Goal: Transaction & Acquisition: Purchase product/service

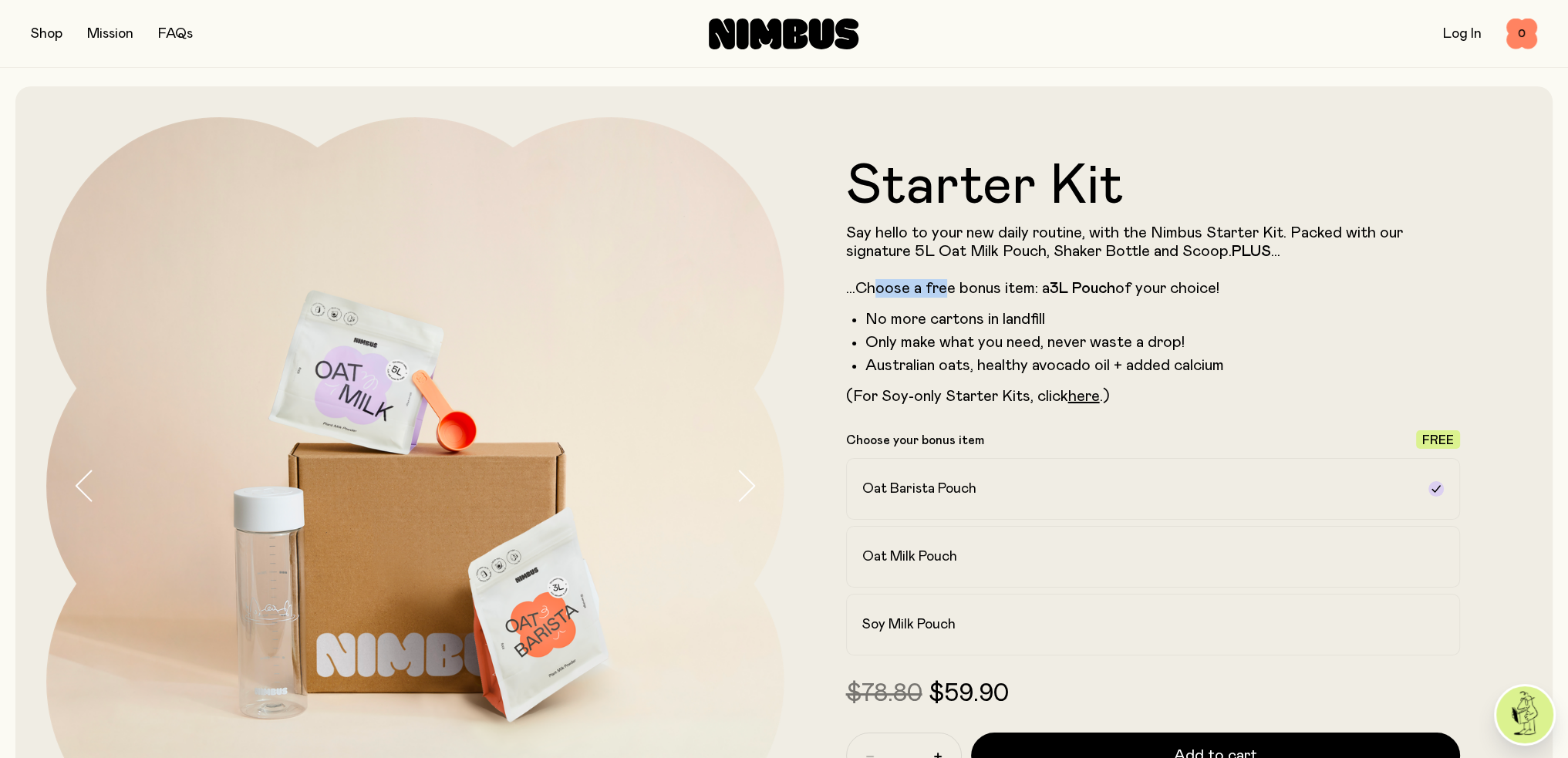
click at [947, 286] on p "Say hello to your new daily routine, with the Nimbus Starter Kit. Packed with o…" at bounding box center [1153, 260] width 615 height 74
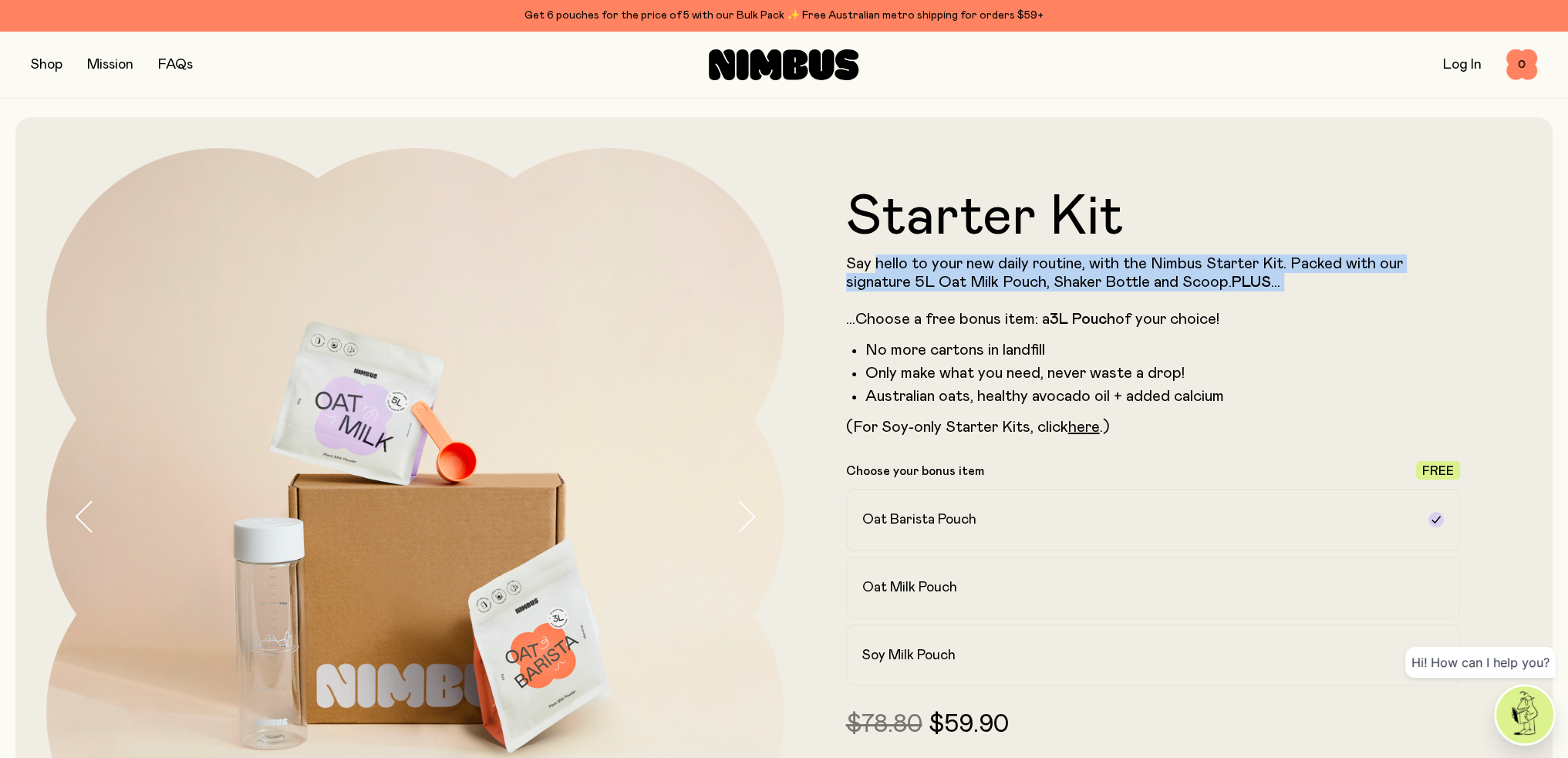
drag, startPoint x: 874, startPoint y: 265, endPoint x: 1266, endPoint y: 298, distance: 393.4
click at [1266, 298] on p "Say hello to your new daily routine, with the Nimbus Starter Kit. Packed with o…" at bounding box center [1153, 291] width 615 height 74
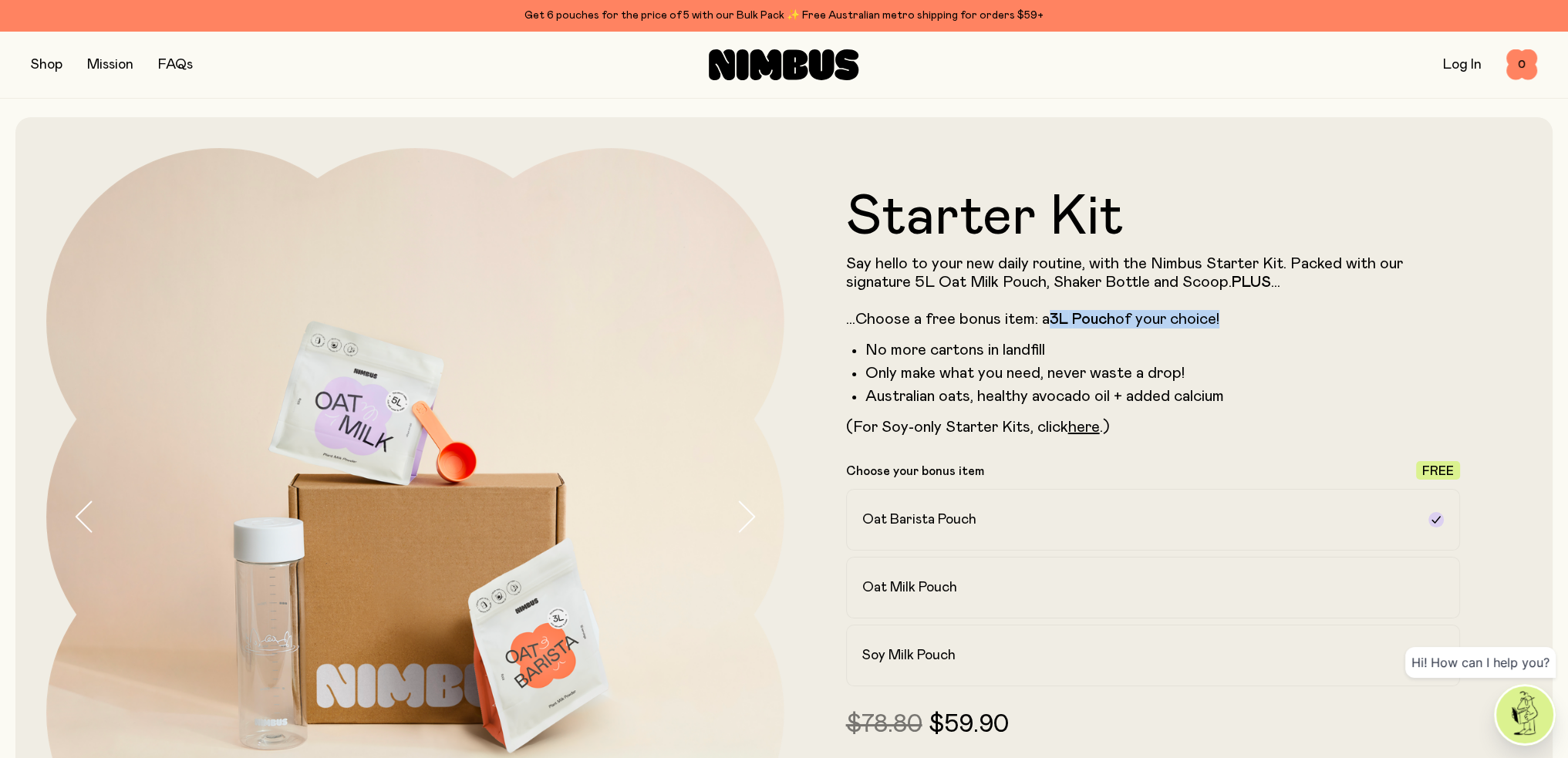
drag, startPoint x: 1051, startPoint y: 317, endPoint x: 1240, endPoint y: 318, distance: 189.0
click at [1240, 318] on p "Say hello to your new daily routine, with the Nimbus Starter Kit. Packed with o…" at bounding box center [1153, 291] width 615 height 74
click at [1239, 318] on p "Say hello to your new daily routine, with the Nimbus Starter Kit. Packed with o…" at bounding box center [1153, 291] width 615 height 74
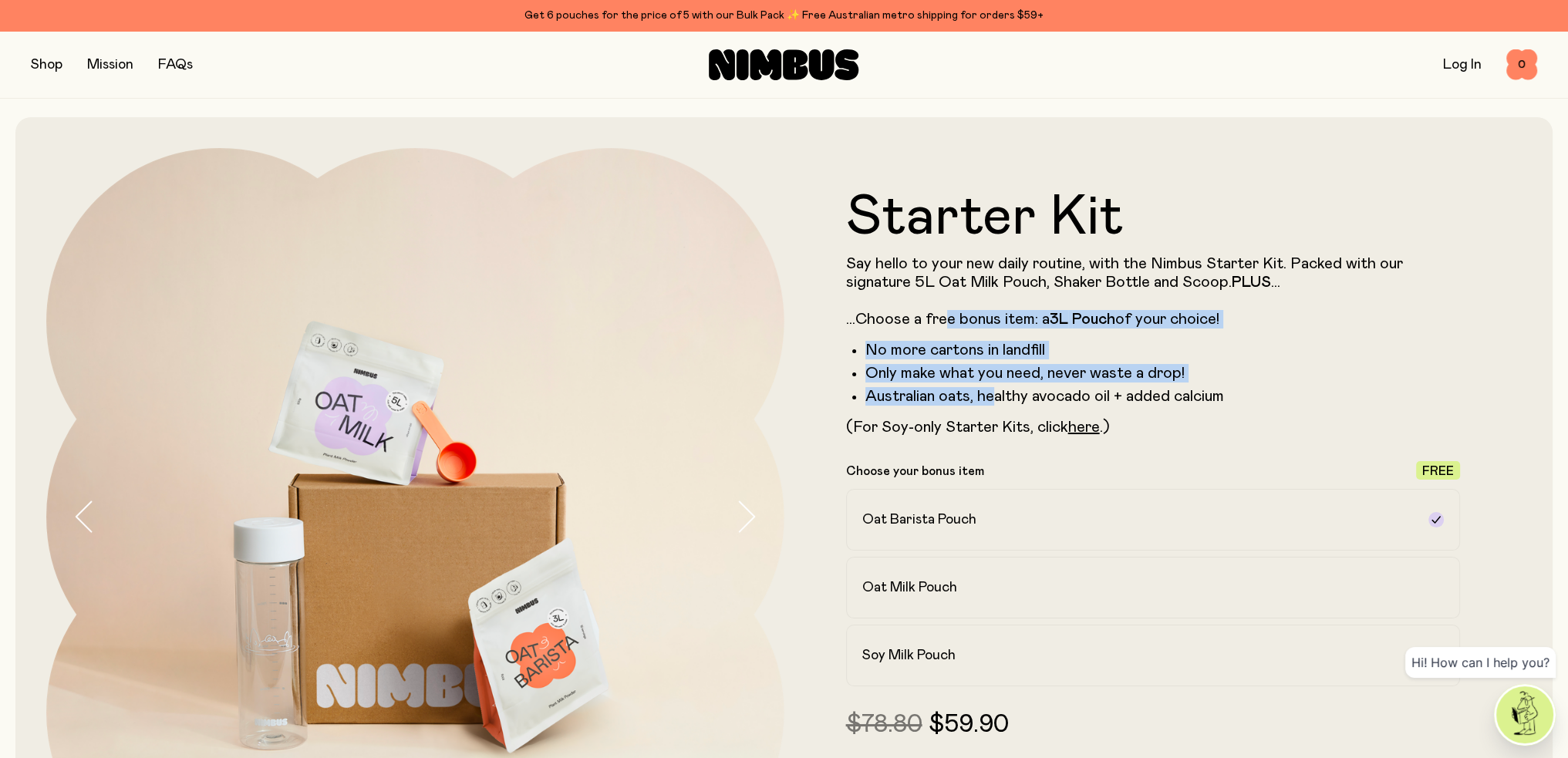
drag, startPoint x: 944, startPoint y: 318, endPoint x: 995, endPoint y: 390, distance: 88.2
click at [995, 390] on div "Say hello to your new daily routine, with the Nimbus Starter Kit. Packed with o…" at bounding box center [1153, 345] width 615 height 182
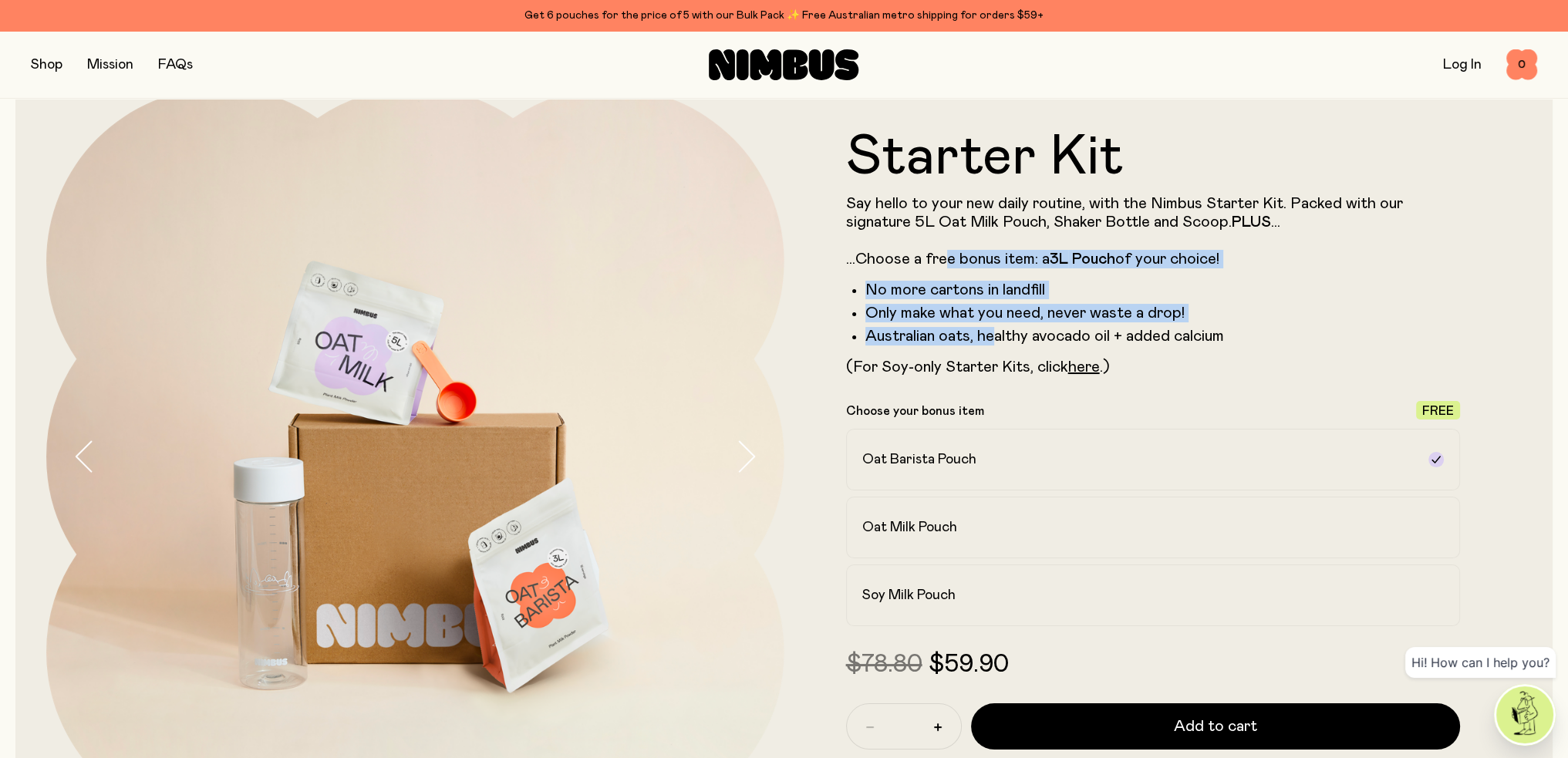
scroll to position [77, 0]
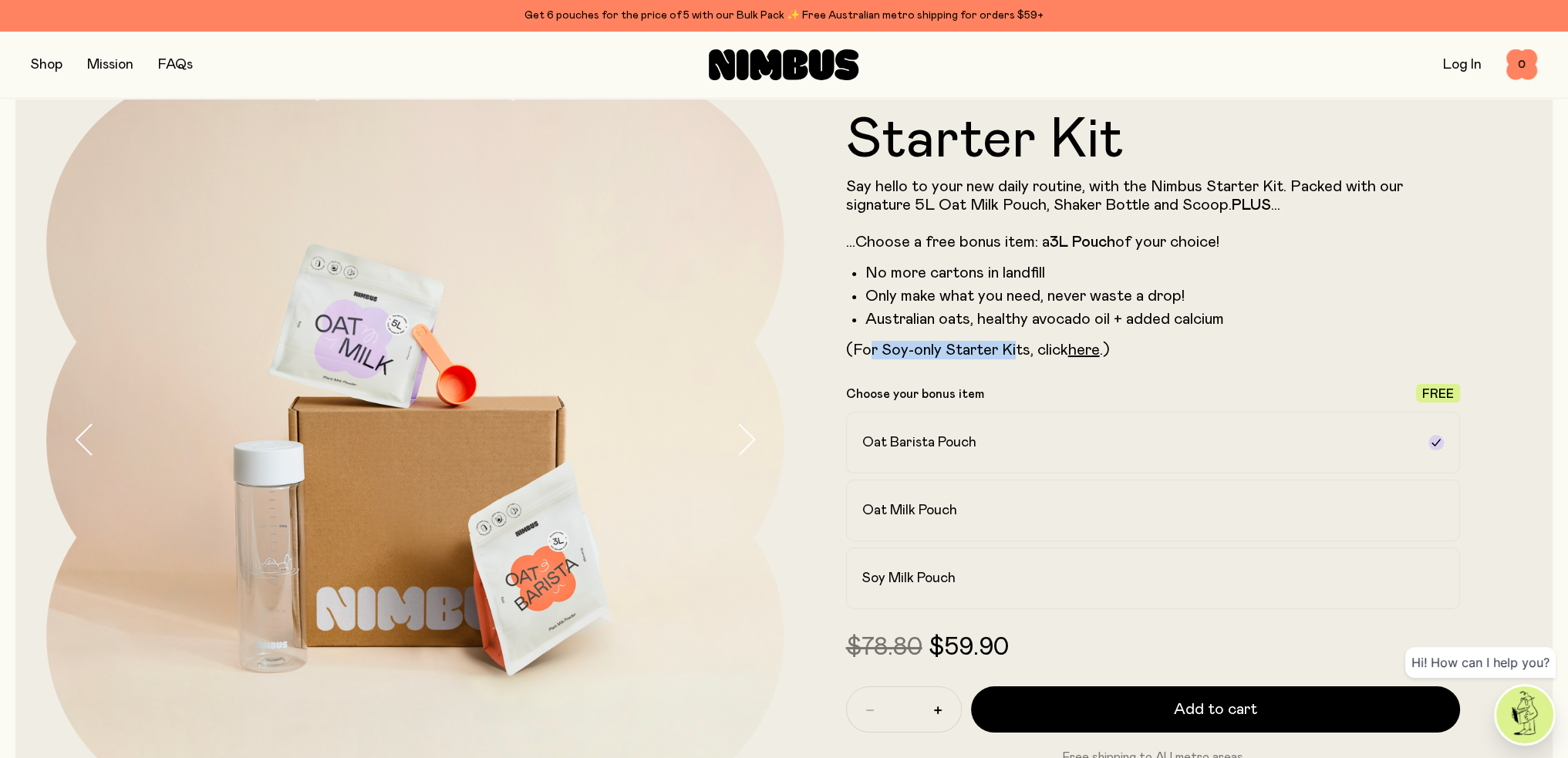
drag, startPoint x: 868, startPoint y: 345, endPoint x: 1016, endPoint y: 348, distance: 148.0
click at [1016, 348] on p "(For Soy-only Starter Kits, click here .)" at bounding box center [1153, 350] width 615 height 18
drag, startPoint x: 933, startPoint y: 353, endPoint x: 1047, endPoint y: 348, distance: 114.1
click at [1047, 348] on p "(For Soy-only Starter Kits, click here .)" at bounding box center [1153, 350] width 615 height 18
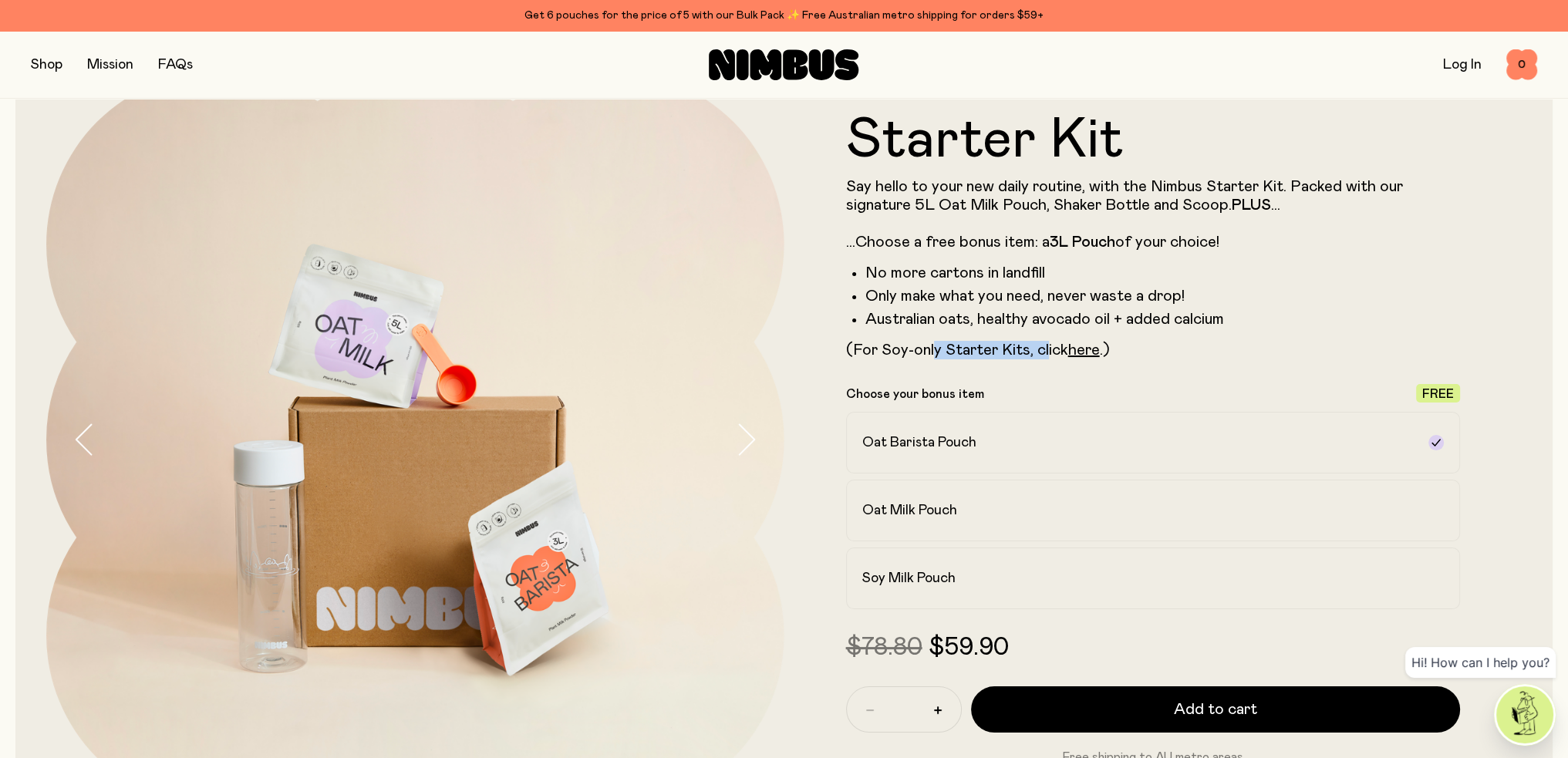
click at [1047, 348] on p "(For Soy-only Starter Kits, click here .)" at bounding box center [1153, 350] width 615 height 18
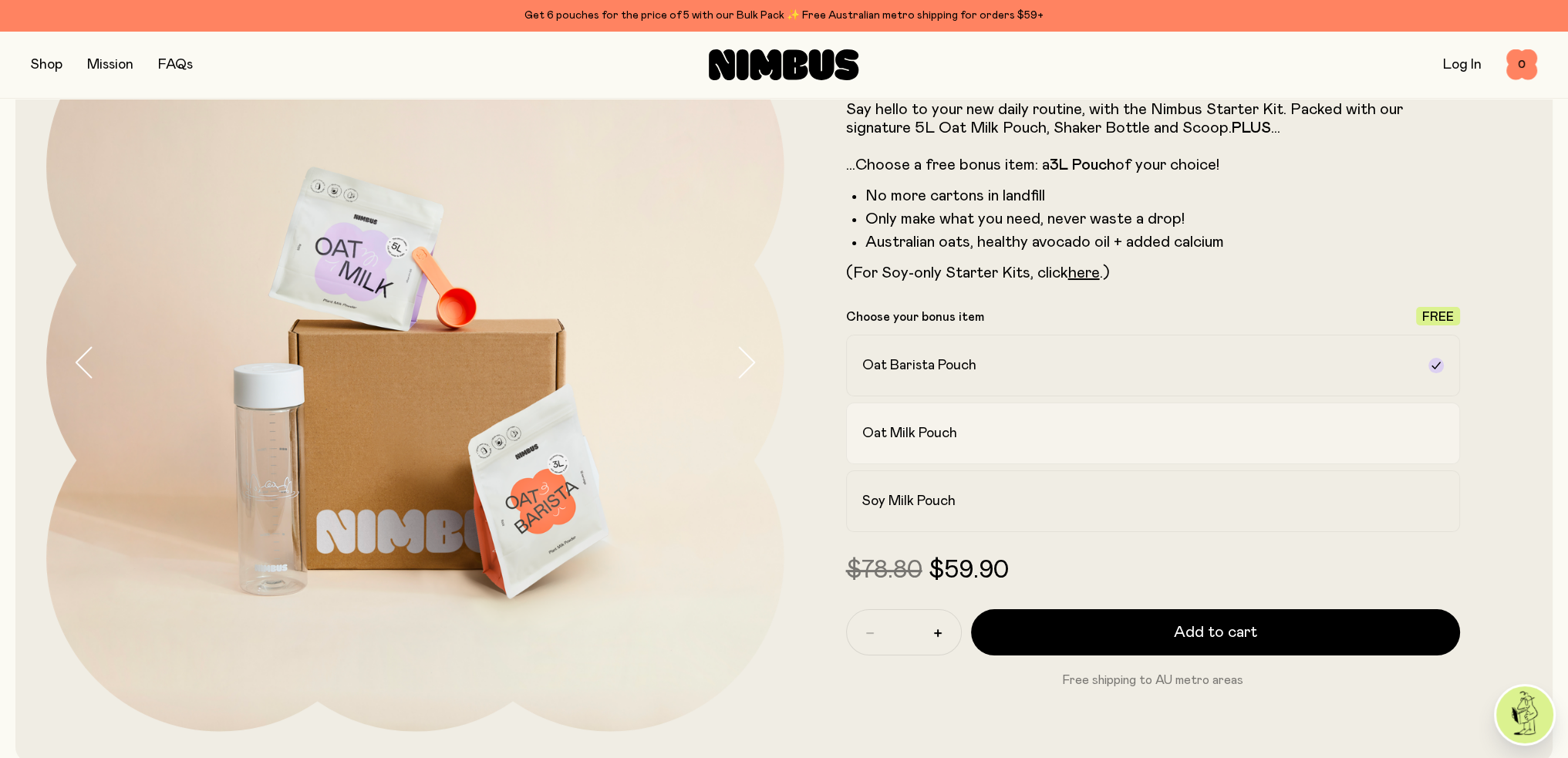
click at [943, 440] on h2 "Oat Milk Pouch" at bounding box center [909, 433] width 95 height 18
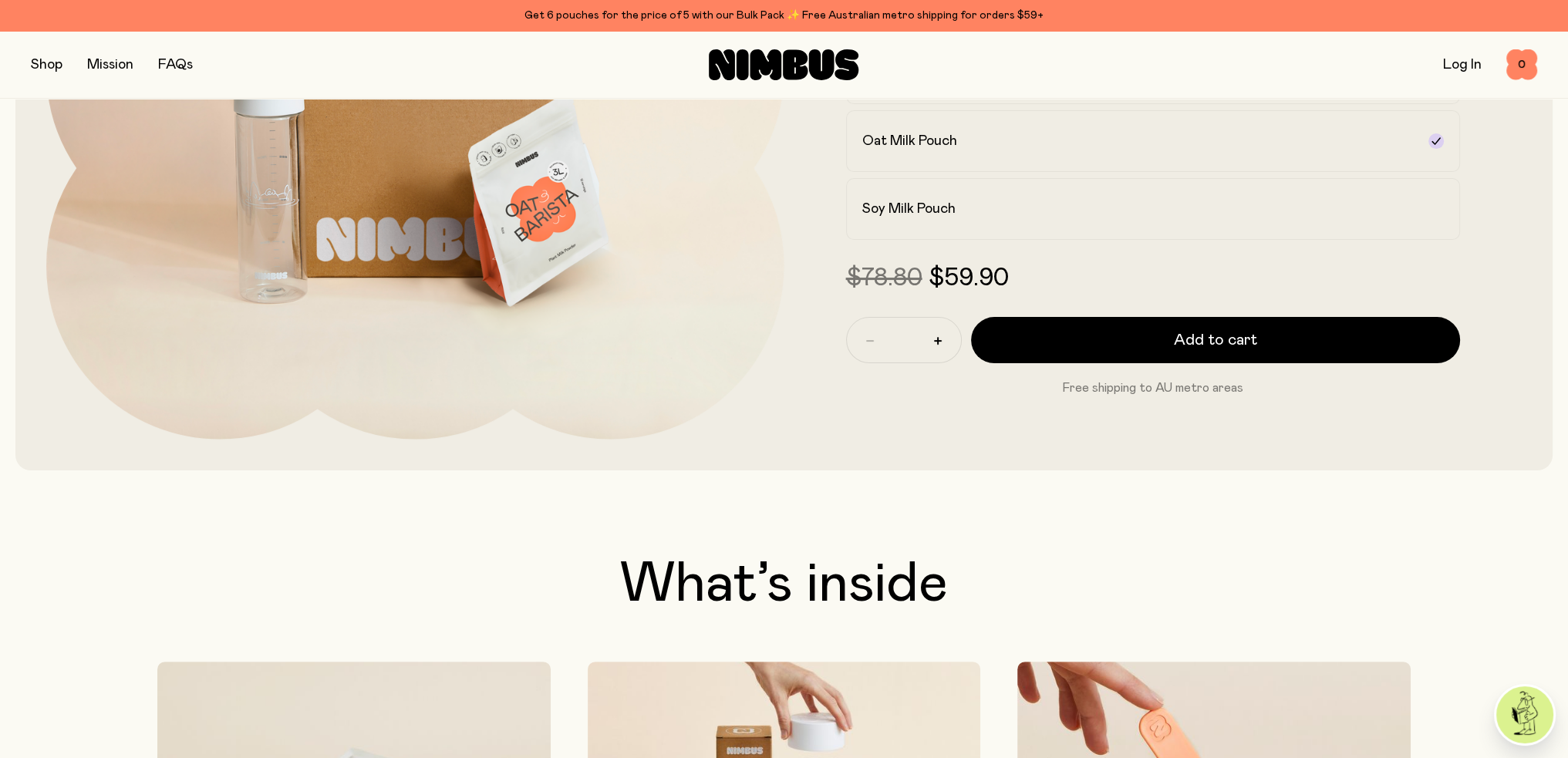
scroll to position [385, 0]
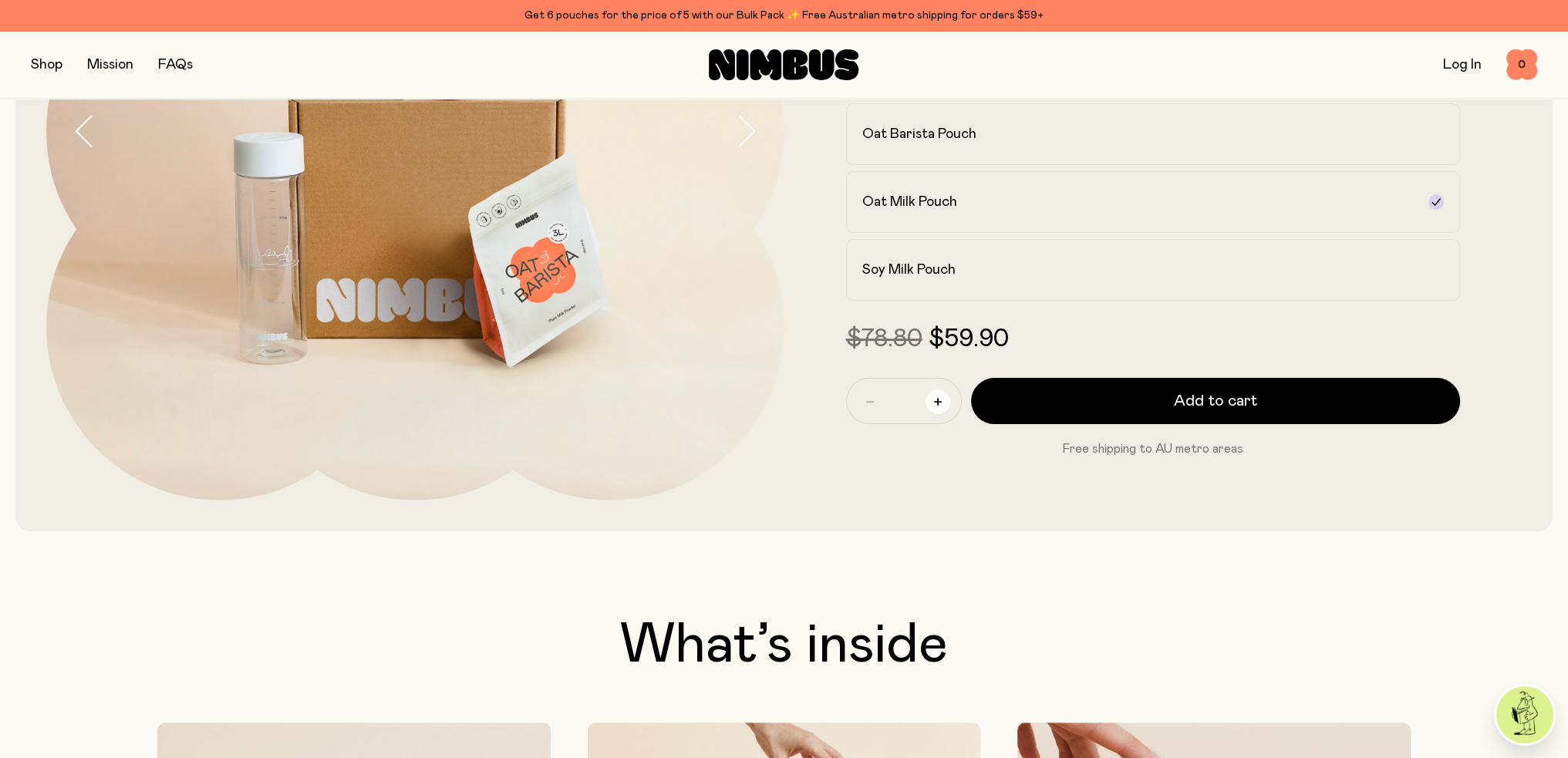
click at [940, 405] on icon "button" at bounding box center [937, 402] width 8 height 8
click at [867, 398] on icon "button" at bounding box center [870, 402] width 8 height 8
type input "*"
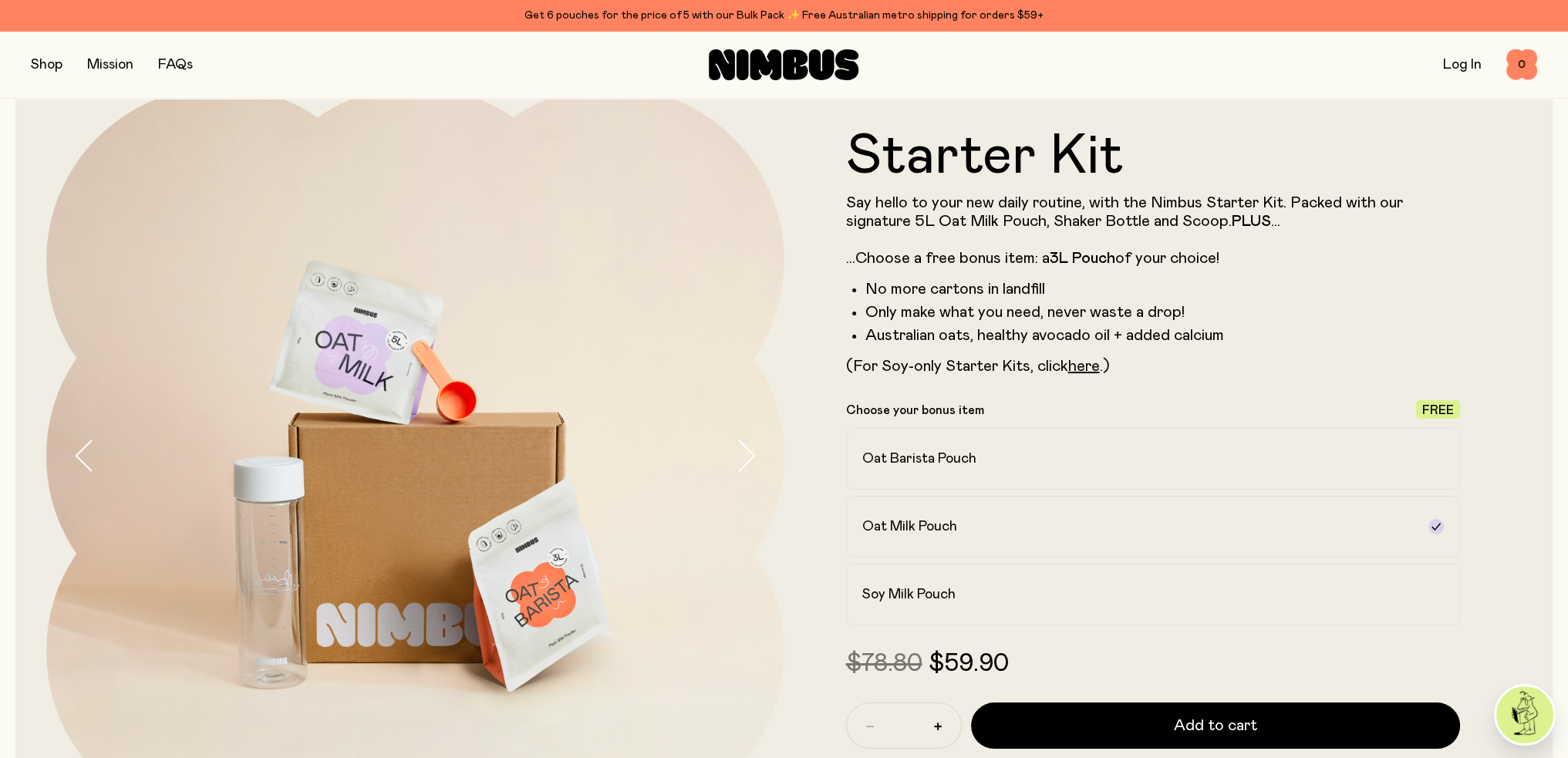
scroll to position [77, 0]
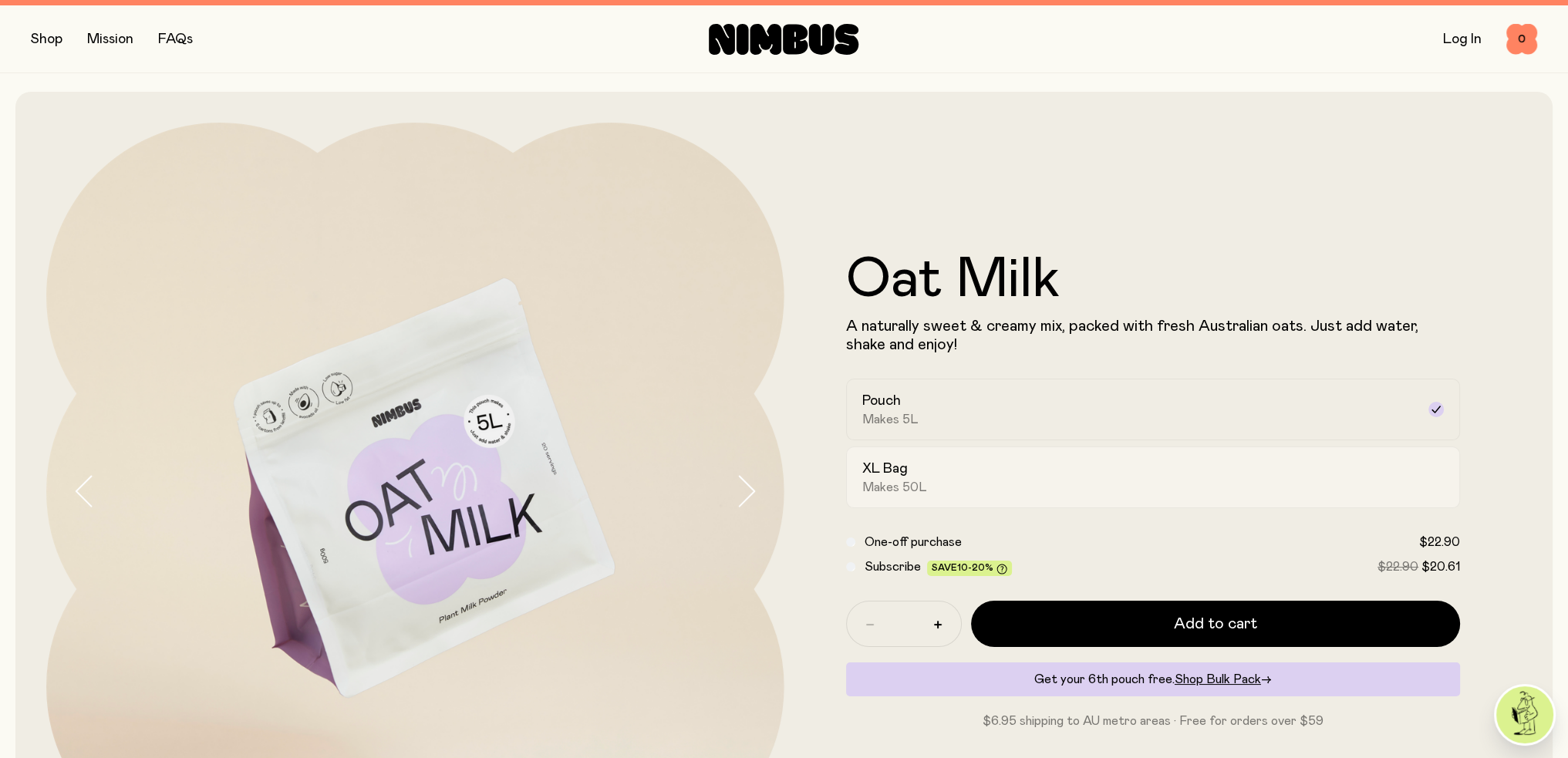
click at [954, 465] on div "Pouch Makes 5L XL Bag Makes 50L" at bounding box center [1153, 443] width 615 height 129
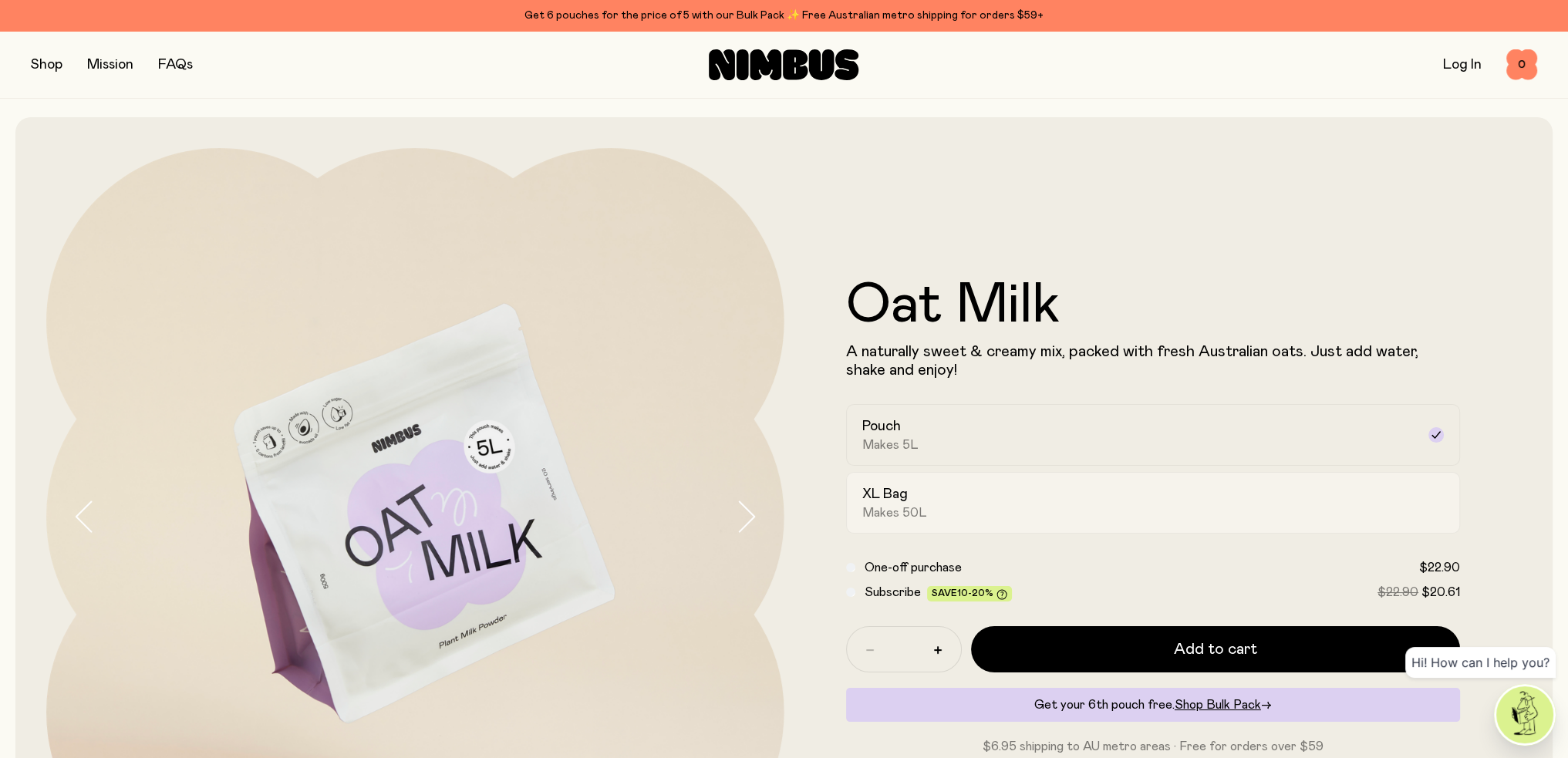
click at [956, 494] on div "XL Bag Makes 50L" at bounding box center [1139, 503] width 555 height 35
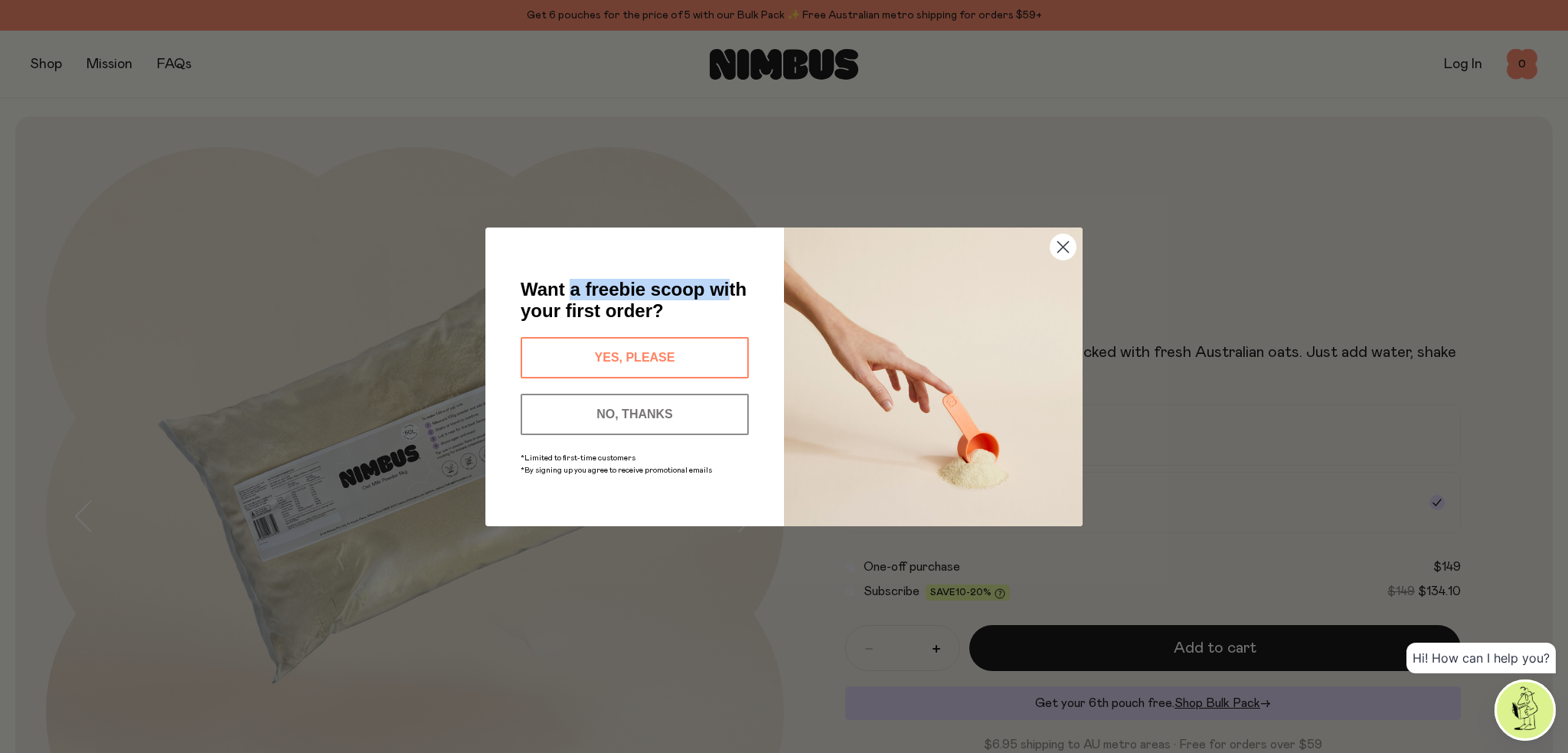
drag, startPoint x: 568, startPoint y: 287, endPoint x: 732, endPoint y: 289, distance: 164.0
click at [732, 289] on span "Want a freebie scoop with your first order?" at bounding box center [633, 300] width 226 height 42
click at [622, 420] on button "NO, THANKS" at bounding box center [634, 414] width 228 height 41
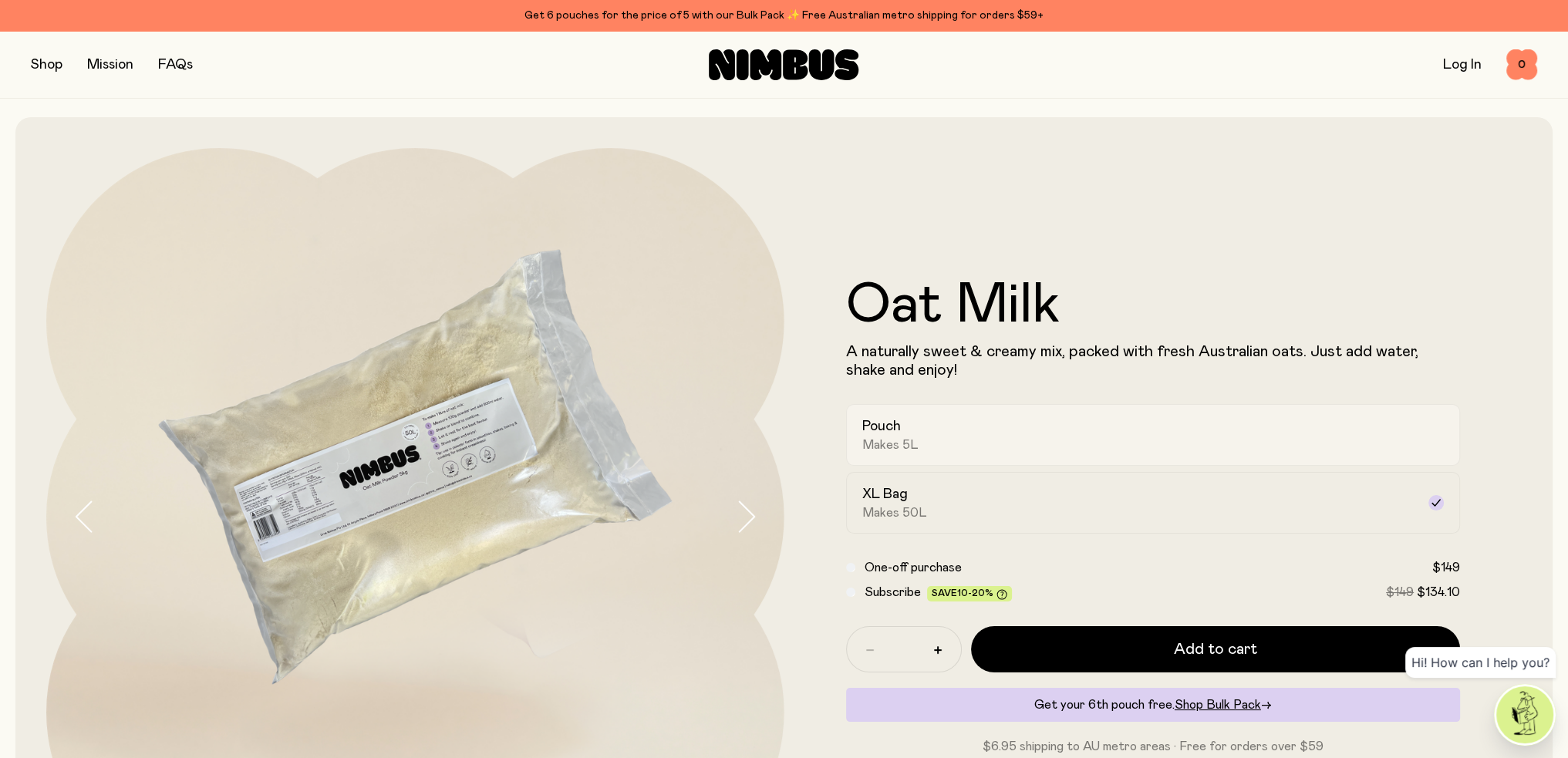
click at [916, 431] on div "Pouch Makes 5L" at bounding box center [1139, 434] width 555 height 35
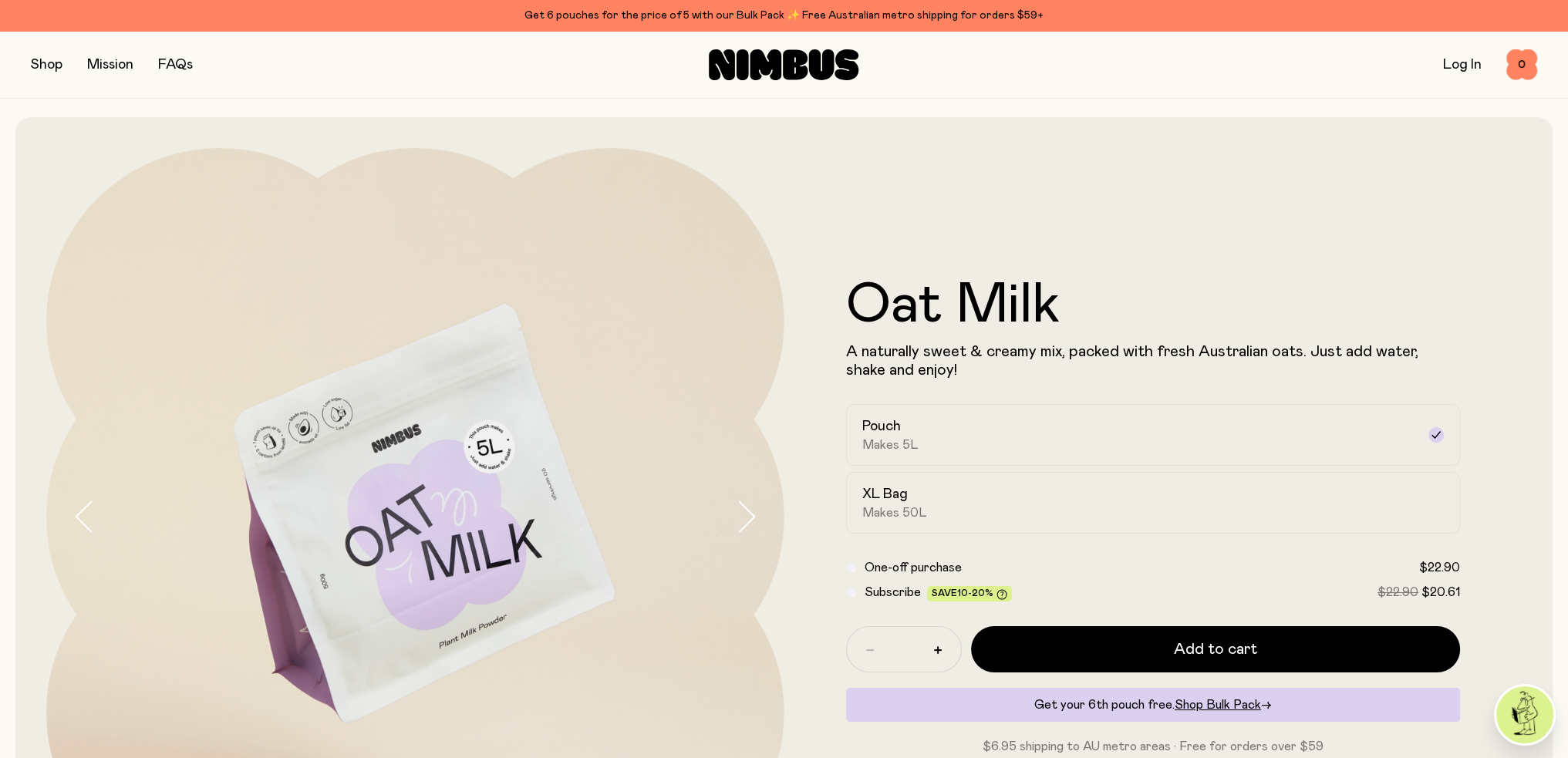
drag, startPoint x: 1115, startPoint y: 647, endPoint x: 958, endPoint y: 638, distance: 157.3
click at [958, 638] on div "* Add to cart" at bounding box center [1153, 649] width 615 height 47
click at [944, 649] on button "button" at bounding box center [937, 650] width 25 height 25
type input "*"
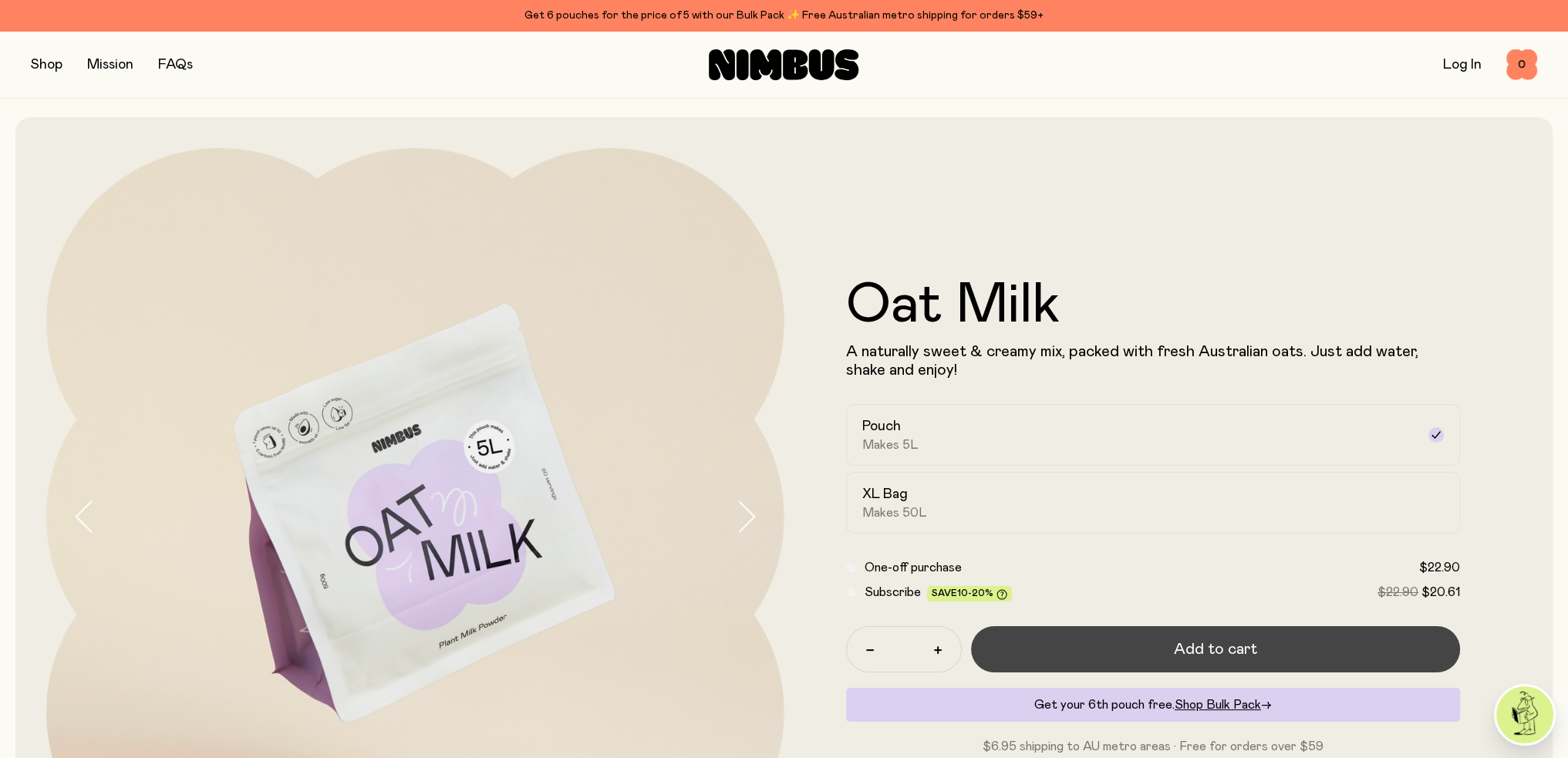
click at [1018, 649] on button "Add to cart" at bounding box center [1215, 649] width 490 height 47
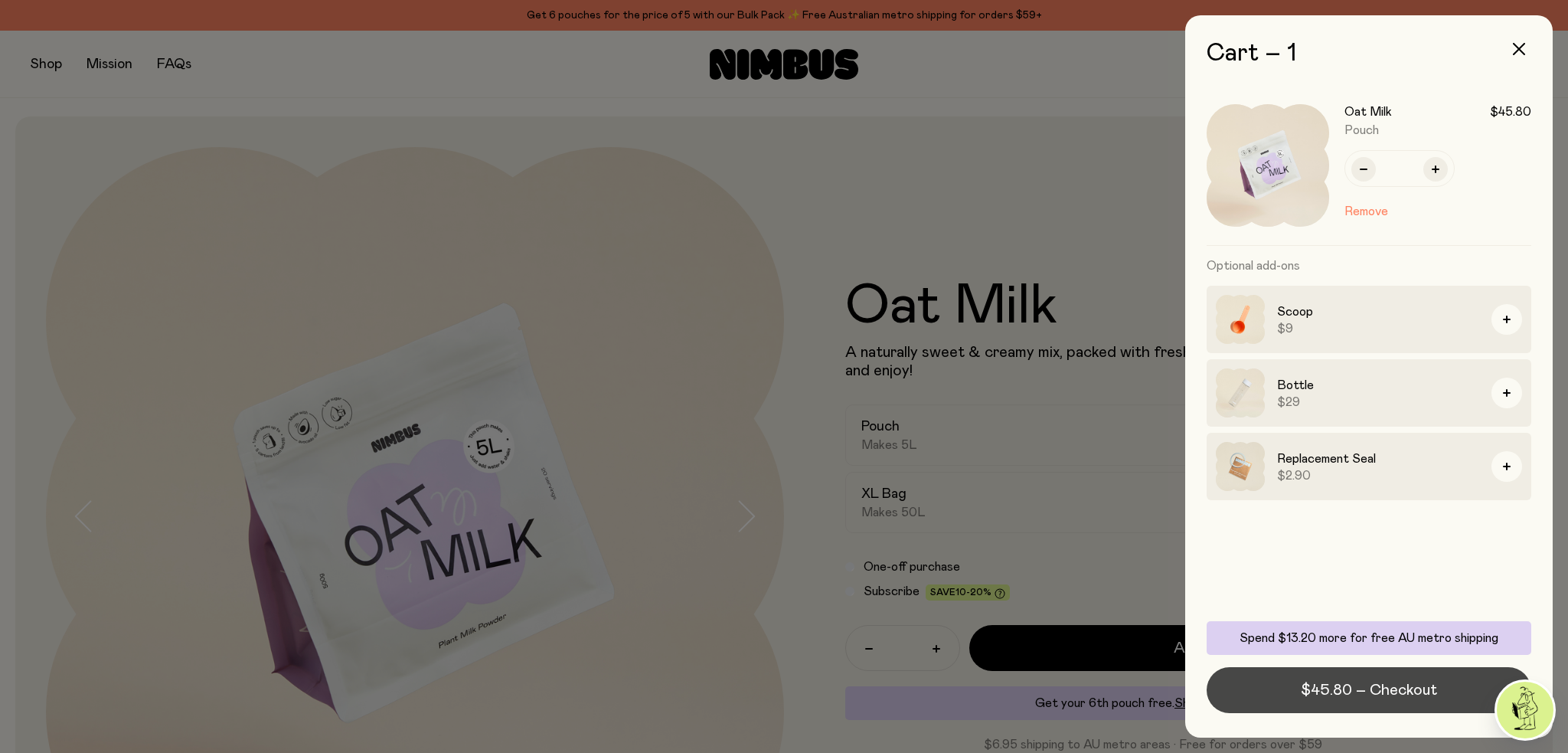
click at [1393, 691] on span "$45.80 – Checkout" at bounding box center [1369, 690] width 136 height 22
